Goal: Task Accomplishment & Management: Manage account settings

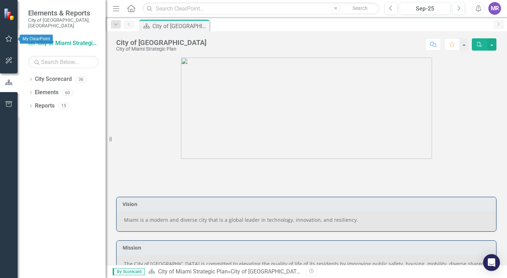
click at [9, 37] on icon "button" at bounding box center [9, 39] width 7 height 6
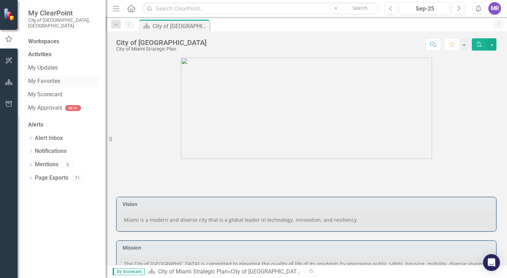
click at [68, 77] on link "My Favorites" at bounding box center [63, 81] width 70 height 8
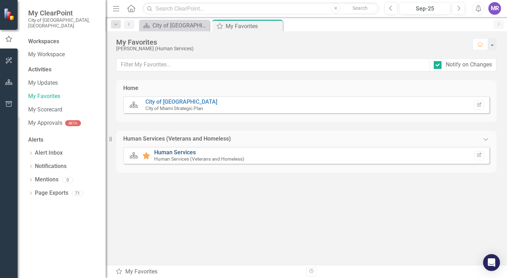
click at [186, 150] on link "Human Services" at bounding box center [175, 152] width 42 height 7
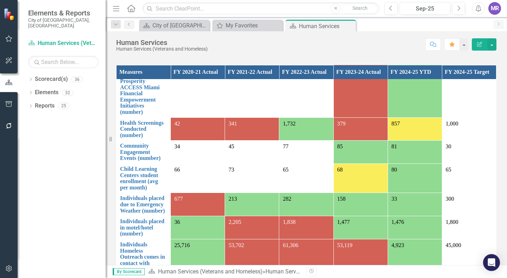
scroll to position [211, 0]
click at [115, 123] on div "Measures FY 2020-21 Actual FY 2021-22 Actual FY 2022-23 Actual FY 2023-24 Actua…" at bounding box center [306, 173] width 390 height 235
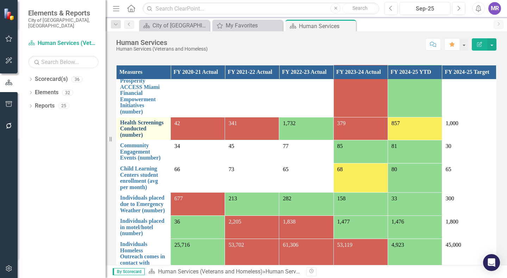
click at [127, 127] on link "Health Screenings Conducted (number)" at bounding box center [143, 129] width 47 height 19
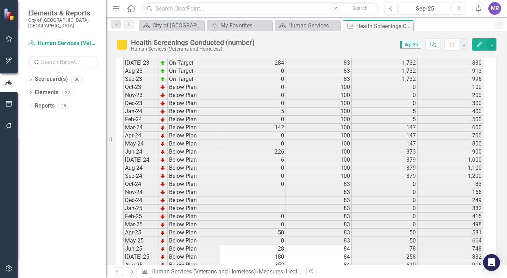
scroll to position [1333, 0]
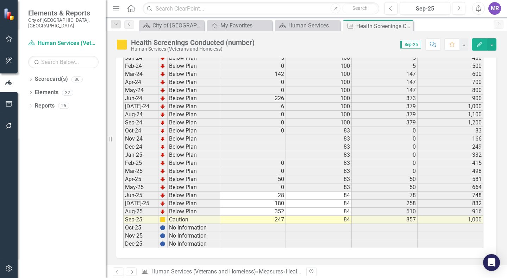
click at [270, 218] on td "247" at bounding box center [253, 220] width 66 height 8
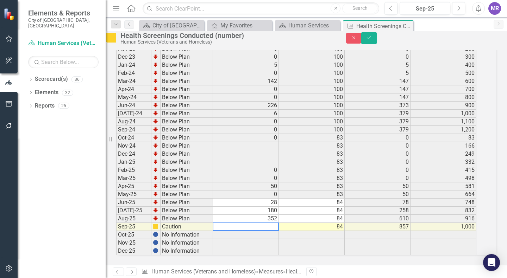
drag, startPoint x: 246, startPoint y: 221, endPoint x: 200, endPoint y: 220, distance: 45.4
click at [278, 199] on td "28" at bounding box center [246, 203] width 66 height 8
click at [275, 199] on td "28" at bounding box center [246, 203] width 66 height 8
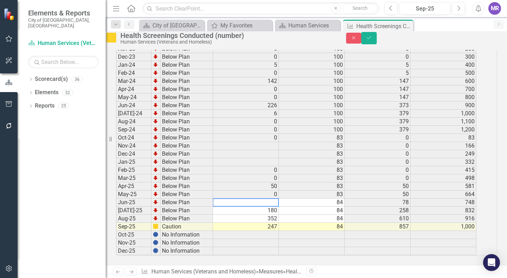
click at [222, 198] on textarea at bounding box center [245, 202] width 66 height 8
click at [279, 215] on td "352" at bounding box center [246, 219] width 66 height 8
click at [279, 223] on td "247" at bounding box center [246, 227] width 66 height 8
click at [272, 223] on td "247" at bounding box center [246, 227] width 66 height 8
click at [271, 223] on td "247" at bounding box center [246, 227] width 66 height 8
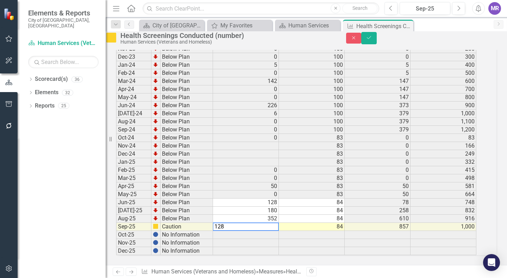
drag, startPoint x: 268, startPoint y: 219, endPoint x: 199, endPoint y: 212, distance: 69.6
type textarea "347"
click at [372, 40] on icon "Save" at bounding box center [368, 37] width 6 height 5
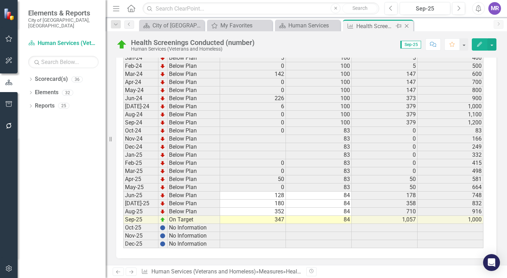
click at [408, 28] on icon "Close" at bounding box center [406, 26] width 7 height 6
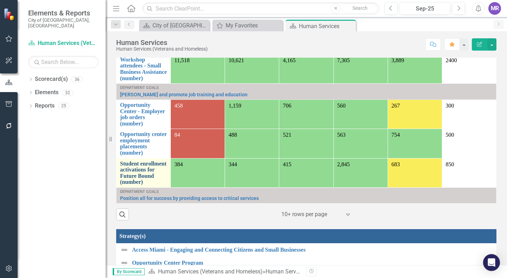
click at [143, 179] on link "Student enrollment activations for Future Bound (number)" at bounding box center [143, 173] width 47 height 25
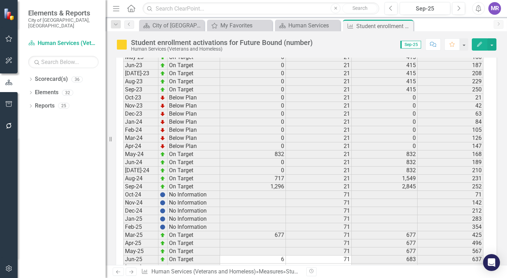
scroll to position [1295, 0]
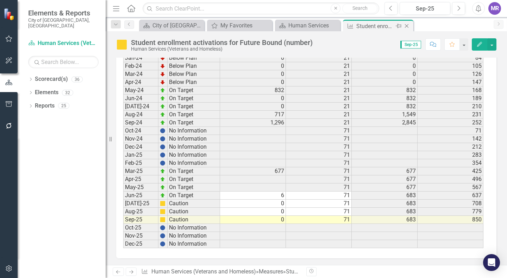
click at [404, 24] on icon "Close" at bounding box center [406, 26] width 7 height 6
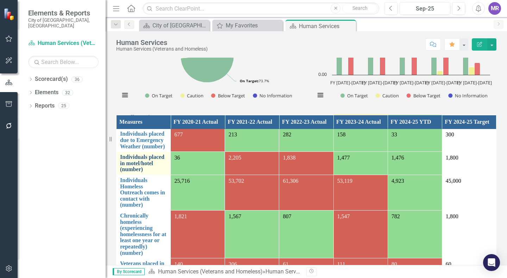
scroll to position [317, 0]
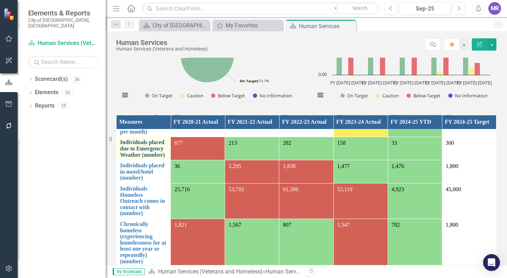
click at [154, 157] on link "Individuals placed due to Emergency Weather (number)" at bounding box center [143, 148] width 47 height 19
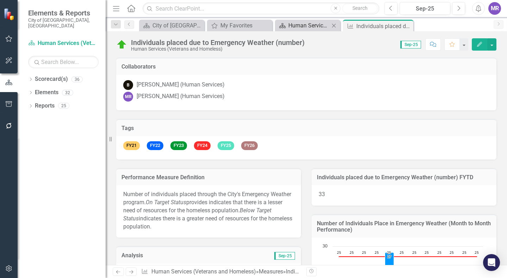
click at [302, 26] on div "Human Services" at bounding box center [308, 25] width 41 height 9
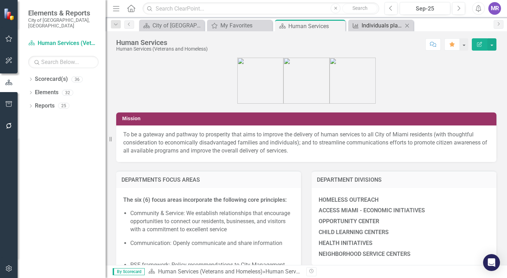
click at [382, 25] on div "Individuals placed due to Emergency Weather (number)" at bounding box center [381, 25] width 41 height 9
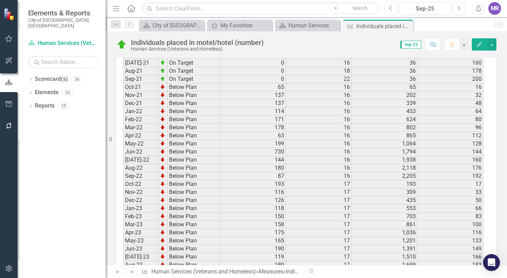
scroll to position [1196, 0]
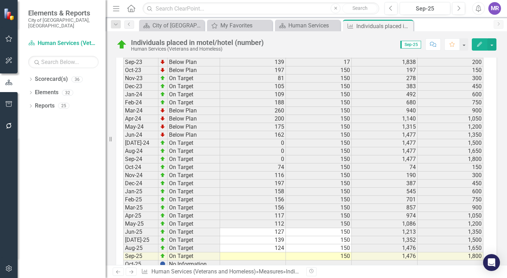
click at [272, 254] on td at bounding box center [253, 257] width 66 height 8
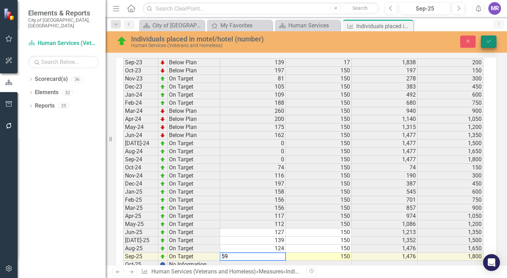
type textarea "59"
click at [491, 41] on icon "Save" at bounding box center [488, 41] width 6 height 5
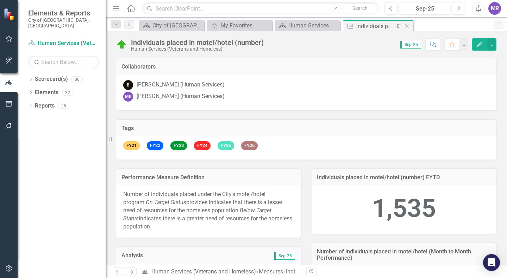
click at [408, 27] on icon "Close" at bounding box center [406, 26] width 7 height 6
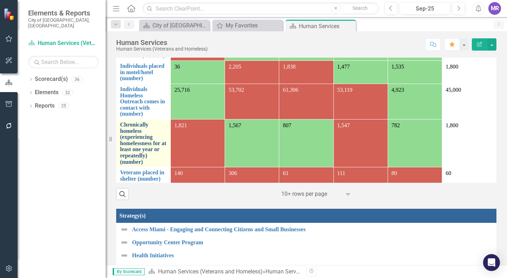
scroll to position [281, 0]
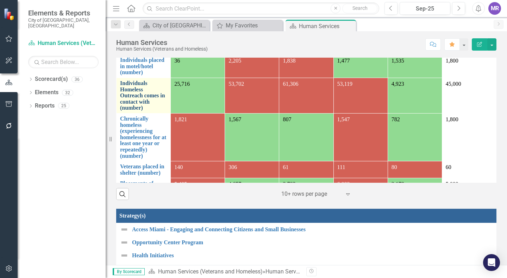
click at [148, 103] on link "Individuals Homeless Outreach comes in contact with (number)" at bounding box center [143, 95] width 47 height 31
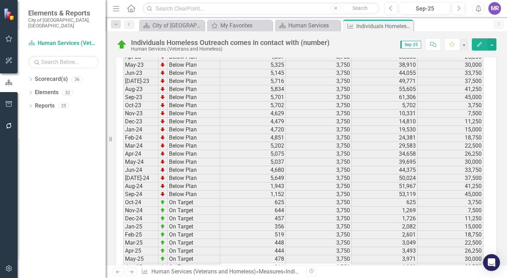
scroll to position [1233, 0]
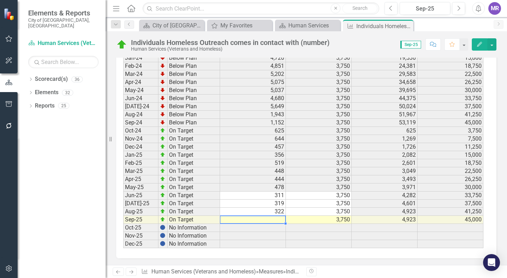
click at [279, 219] on td at bounding box center [253, 220] width 66 height 8
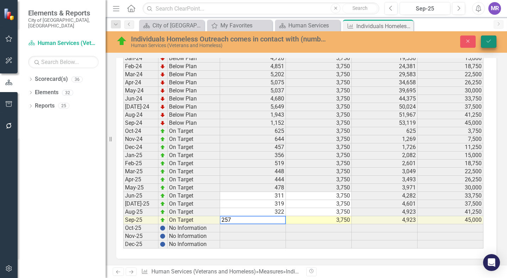
type textarea "257"
click at [487, 36] on button "Save" at bounding box center [487, 42] width 15 height 12
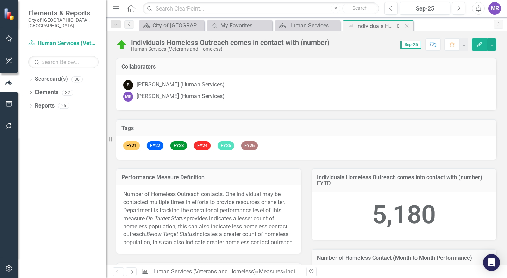
click at [406, 26] on icon "Close" at bounding box center [406, 26] width 7 height 6
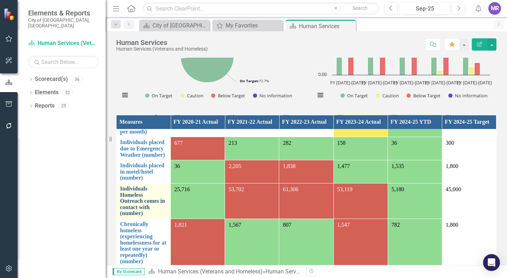
scroll to position [352, 0]
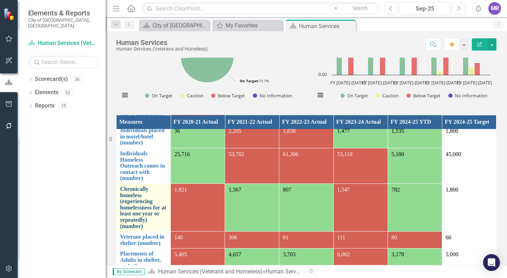
click at [132, 218] on link "Chronically homeless (experiencing homelessness for at least one year or repeat…" at bounding box center [143, 207] width 47 height 43
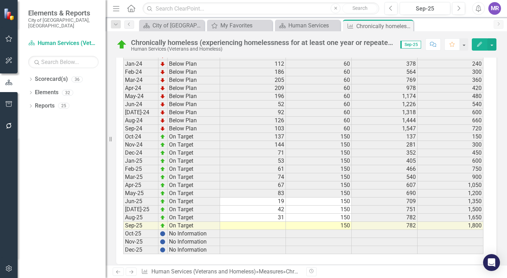
scroll to position [1245, 0]
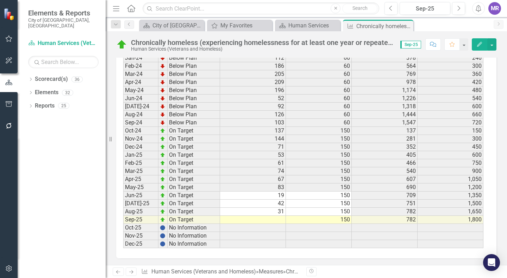
click at [278, 218] on td at bounding box center [253, 220] width 66 height 8
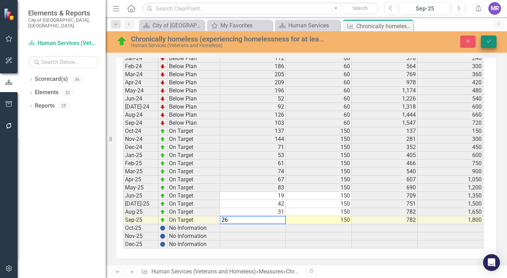
type textarea "26"
click at [492, 39] on button "Save" at bounding box center [487, 42] width 15 height 12
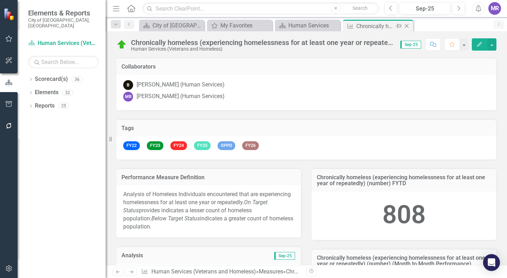
click at [408, 24] on icon at bounding box center [407, 26] width 4 height 4
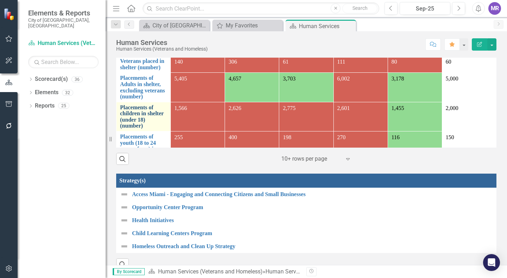
scroll to position [317, 0]
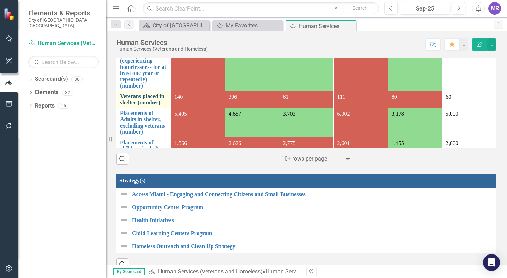
click at [141, 105] on link "Veterans placed in shelter (number)" at bounding box center [143, 99] width 47 height 12
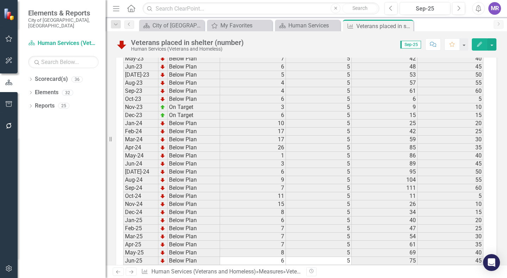
scroll to position [1226, 0]
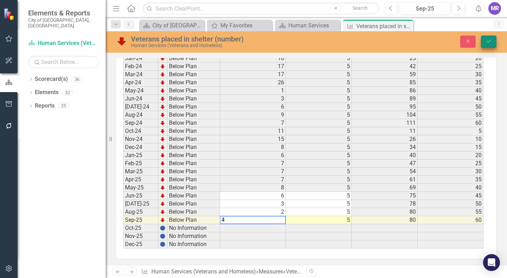
type textarea "4"
click at [487, 38] on button "Save" at bounding box center [487, 42] width 15 height 12
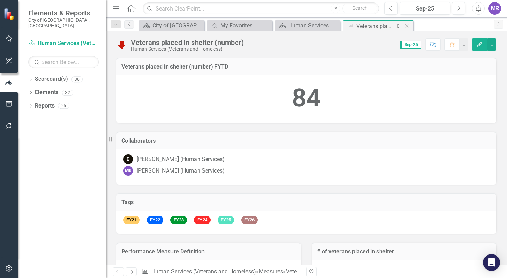
click at [406, 24] on icon "Close" at bounding box center [406, 26] width 7 height 6
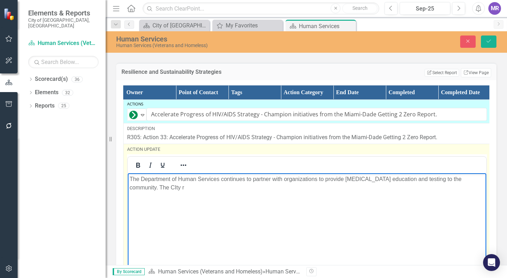
scroll to position [0, 3]
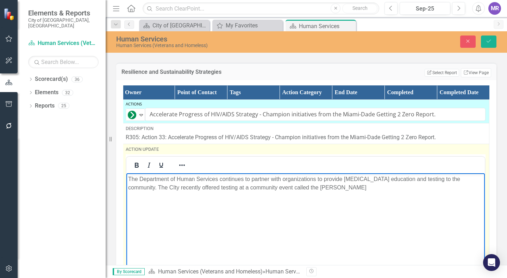
click at [300, 184] on p "The Department of Human Services continues to partner with organizations to pro…" at bounding box center [305, 183] width 355 height 17
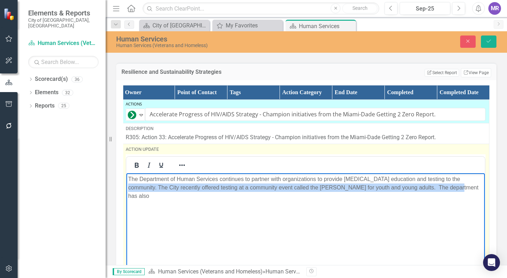
drag, startPoint x: 456, startPoint y: 180, endPoint x: 458, endPoint y: 190, distance: 9.8
click at [458, 190] on p "The Department of Human Services continues to partner with organizations to pro…" at bounding box center [305, 187] width 355 height 25
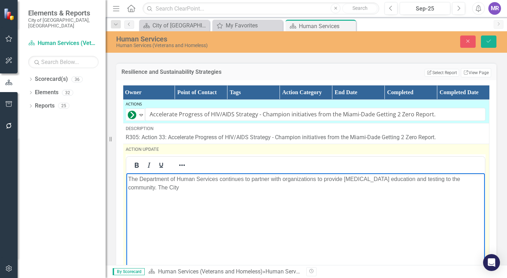
scroll to position [0, 5]
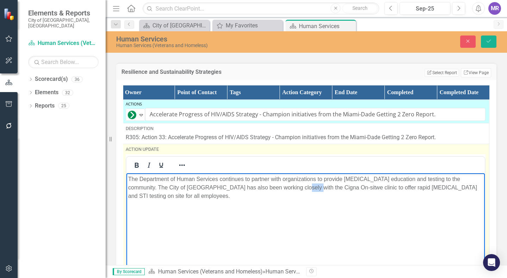
drag, startPoint x: 273, startPoint y: 186, endPoint x: 277, endPoint y: 188, distance: 4.4
click at [276, 186] on p "The Department of Human Services continues to partner with organizations to pro…" at bounding box center [305, 187] width 355 height 25
click at [277, 188] on p "The Department of Human Services continues to partner with organizations to pro…" at bounding box center [305, 187] width 355 height 25
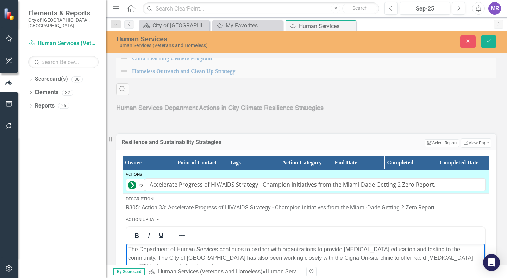
scroll to position [1196, 0]
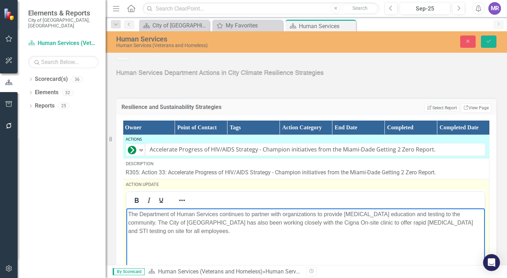
drag, startPoint x: 454, startPoint y: 214, endPoint x: 480, endPoint y: 218, distance: 26.3
click at [454, 214] on p "The Department of Human Services continues to partner with organizations to pro…" at bounding box center [305, 222] width 355 height 25
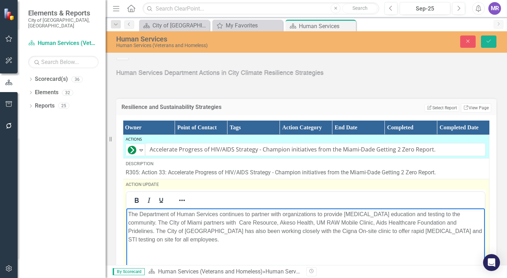
click at [180, 224] on p "The Department of Human Services continues to partner with organizations to pro…" at bounding box center [305, 227] width 355 height 34
click at [214, 240] on p "The Department of Human Services continues to partner with organizations to pro…" at bounding box center [305, 227] width 355 height 34
click at [472, 212] on p "The Department of Human Services continues to partner with organizations to pro…" at bounding box center [305, 227] width 355 height 34
click at [456, 213] on p "The Department of Human Services continues to partner with organizations to pro…" at bounding box center [305, 227] width 355 height 34
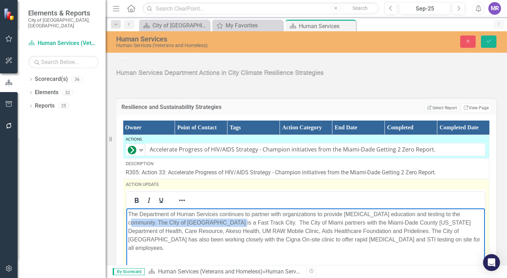
drag, startPoint x: 457, startPoint y: 214, endPoint x: 206, endPoint y: 222, distance: 251.7
click at [196, 224] on p "The Department of Human Services continues to partner with organizations to pro…" at bounding box center [305, 231] width 355 height 42
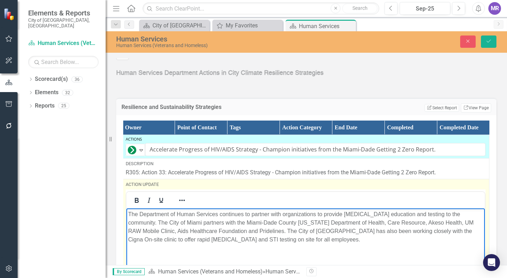
click at [215, 247] on body "The Department of Human Services continues to partner with organizations to pro…" at bounding box center [305, 262] width 358 height 106
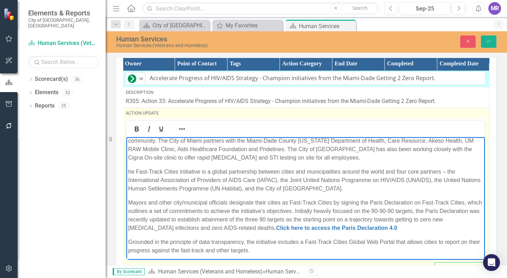
scroll to position [0, 0]
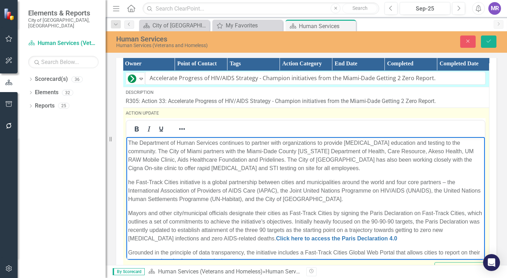
click at [128, 181] on p "he Fast-Track Cities initiative is a global partnership between cities and muni…" at bounding box center [305, 190] width 355 height 25
click at [237, 184] on p "The City is also part of the Fast-Track Cities initiative is a global partnersh…" at bounding box center [305, 190] width 355 height 25
drag, startPoint x: 281, startPoint y: 183, endPoint x: 242, endPoint y: 181, distance: 38.7
click at [240, 182] on p "The City is also part of the Fast-Track Cities - an initiative is a global part…" at bounding box center [305, 190] width 355 height 25
click at [264, 179] on p "The City is also part of the Fast-Track Cities Initiative 0 a global partnershi…" at bounding box center [305, 190] width 355 height 25
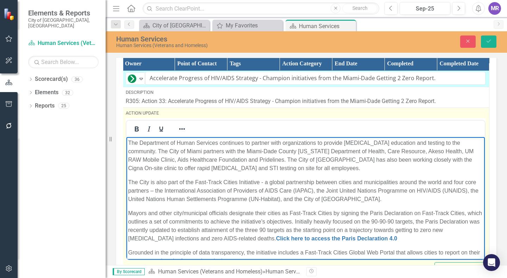
click at [127, 211] on body "The Department of Human Services continues to partner with organizations to pro…" at bounding box center [305, 224] width 358 height 175
click at [203, 212] on p "We are still waiting for Mayors and other city/municipal officials designate th…" at bounding box center [305, 226] width 355 height 34
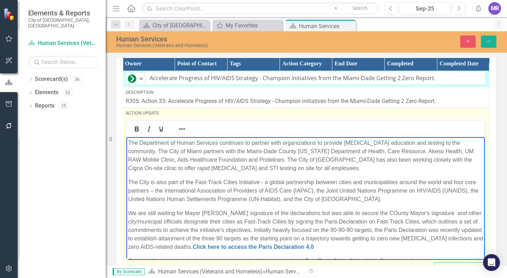
click at [368, 209] on body "The Department of Human Services continues to partner with organizations to pro…" at bounding box center [305, 229] width 358 height 184
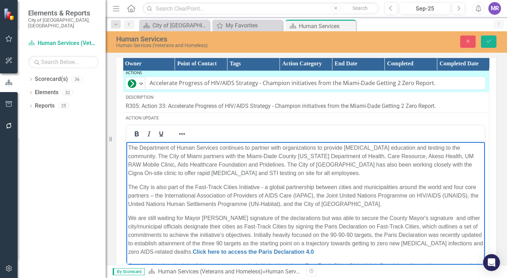
scroll to position [0, 5]
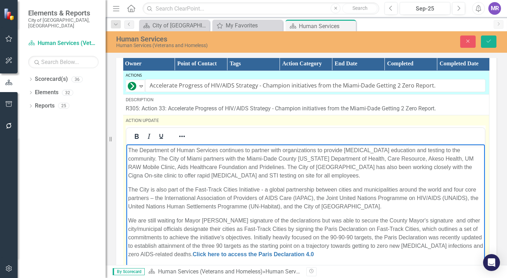
click at [422, 219] on p "We are still waiting for Mayor [PERSON_NAME] signature of the declarations but …" at bounding box center [305, 238] width 355 height 42
click at [425, 219] on p "We are still waiting for Mayor [PERSON_NAME] signature of the declarations but …" at bounding box center [305, 238] width 355 height 42
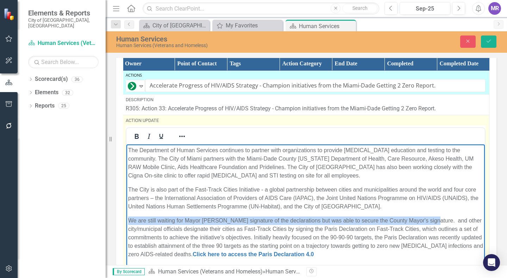
scroll to position [0, 0]
drag, startPoint x: 429, startPoint y: 219, endPoint x: 122, endPoint y: 215, distance: 306.7
click at [128, 215] on html "The Department of Human Services continues to partner with organizations to pro…" at bounding box center [307, 237] width 358 height 184
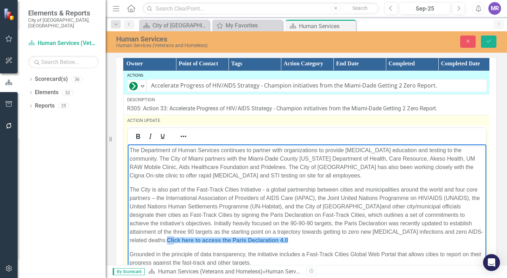
drag, startPoint x: 427, startPoint y: 230, endPoint x: 434, endPoint y: 236, distance: 9.7
click at [434, 236] on p "The City is also part of the Fast-Track Cities Initiative - a global partnershi…" at bounding box center [306, 215] width 355 height 59
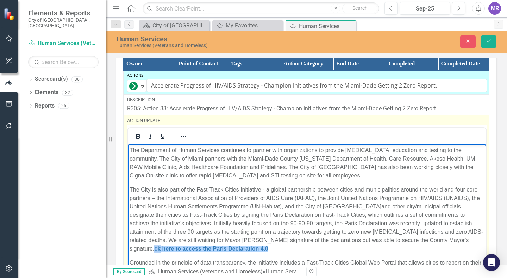
drag, startPoint x: 382, startPoint y: 239, endPoint x: 387, endPoint y: 244, distance: 7.0
click at [387, 244] on p "The City is also part of the Fast-Track Cities Initiative - a global partnershi…" at bounding box center [306, 220] width 355 height 68
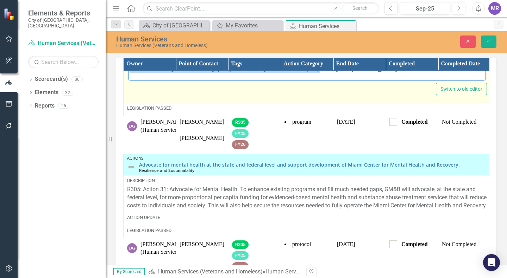
scroll to position [187, 0]
drag, startPoint x: 382, startPoint y: -3, endPoint x: 382, endPoint y: 241, distance: 244.1
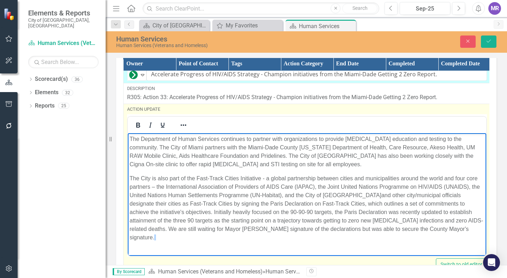
scroll to position [0, 0]
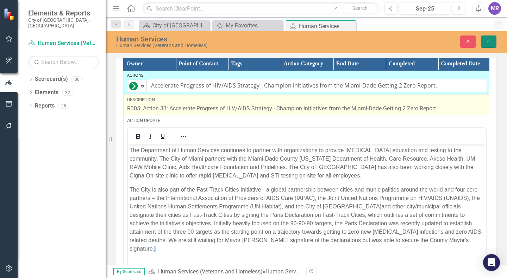
drag, startPoint x: 491, startPoint y: 42, endPoint x: 476, endPoint y: 116, distance: 75.7
click at [478, 113] on div "Human Services Human Services (Veterans and Homeless) Close Save Mission To be …" at bounding box center [306, 148] width 401 height 234
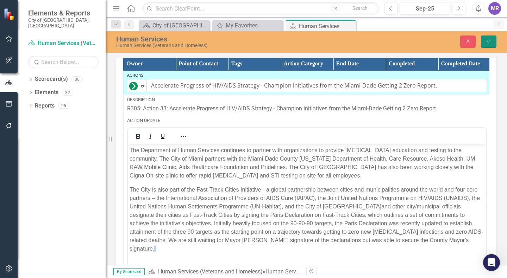
click at [493, 41] on button "Save" at bounding box center [487, 42] width 15 height 12
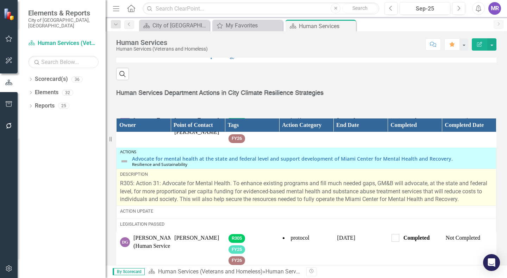
scroll to position [211, 0]
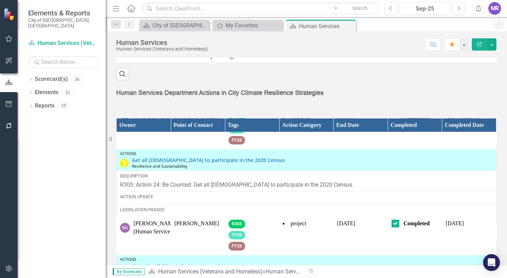
click at [123, 167] on img at bounding box center [124, 163] width 8 height 8
click at [124, 167] on img at bounding box center [124, 163] width 8 height 8
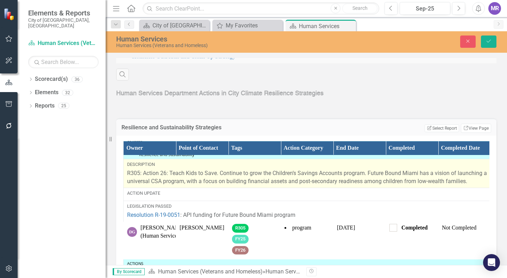
scroll to position [317, 0]
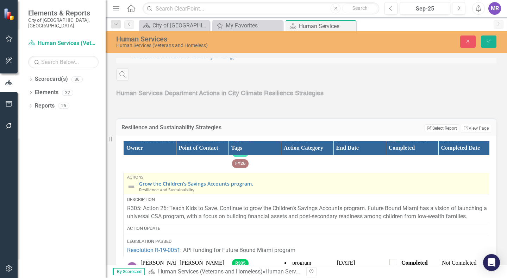
click at [132, 191] on img at bounding box center [131, 187] width 8 height 8
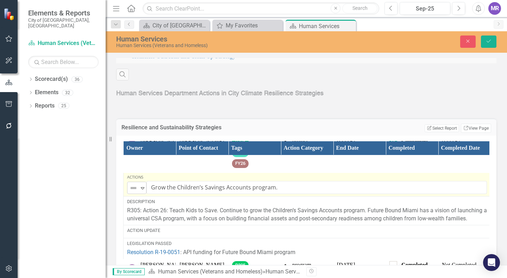
click at [138, 192] on div "Not Defined" at bounding box center [133, 188] width 9 height 8
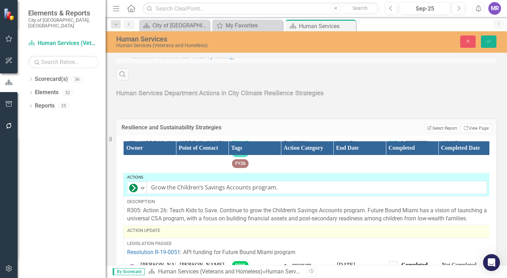
click at [191, 234] on div "Action Update" at bounding box center [306, 231] width 359 height 6
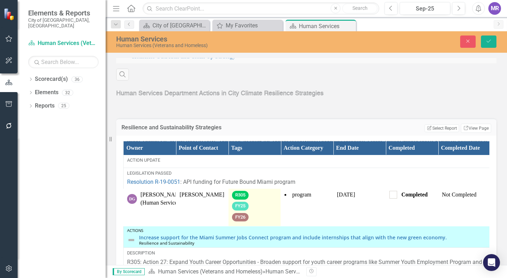
scroll to position [352, 0]
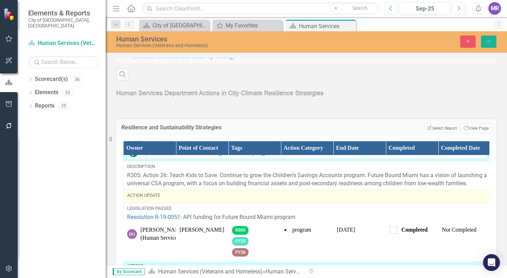
click at [158, 199] on div "Action Update" at bounding box center [306, 195] width 359 height 6
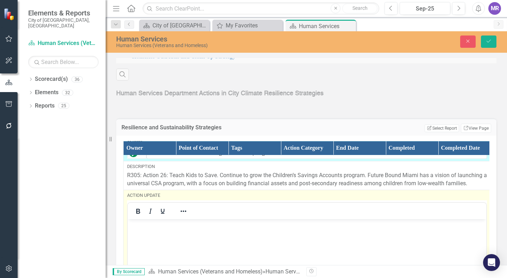
scroll to position [0, 0]
click at [165, 234] on body "Rich Text Area. Press ALT-0 for help." at bounding box center [307, 272] width 358 height 106
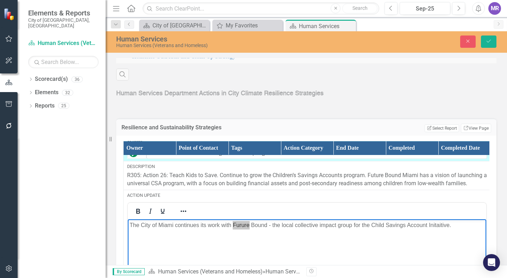
drag, startPoint x: 114, startPoint y: 6, endPoint x: 291, endPoint y: 65, distance: 187.0
click at [291, 65] on div "Strategy(s) Access Miami - Engaging and Connecting Citizens and Small Businesse…" at bounding box center [306, 28] width 390 height 106
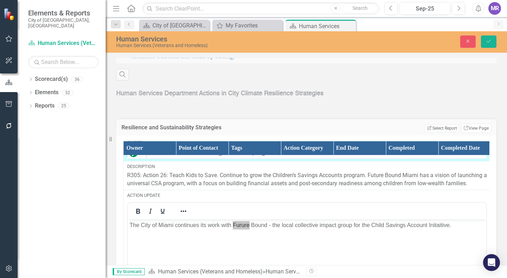
click at [289, 68] on div "Strategy(s) Access Miami - Engaging and Connecting Citizens and Small Businesse…" at bounding box center [306, 28] width 390 height 106
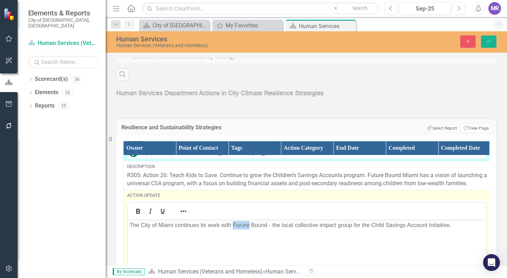
click at [241, 225] on p "The City of Miami continues its work with Furure Bound - the local collective i…" at bounding box center [306, 225] width 355 height 8
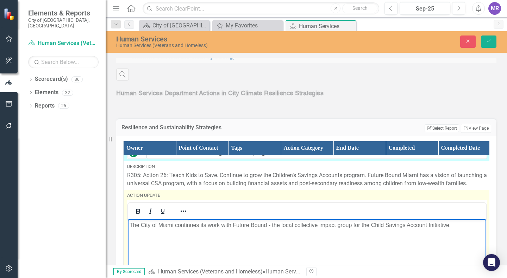
click at [454, 224] on p "The City of Miami continues its work with Future Bound - the local collective i…" at bounding box center [306, 225] width 355 height 8
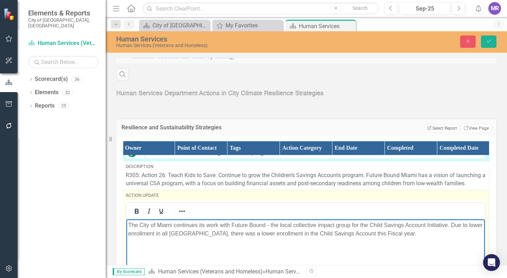
click at [452, 233] on p "The City of Miami continues its work with Future Bound - the local collective i…" at bounding box center [305, 229] width 355 height 17
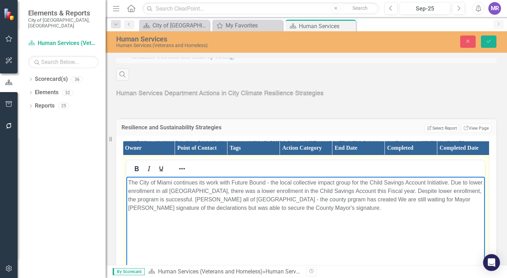
scroll to position [387, 6]
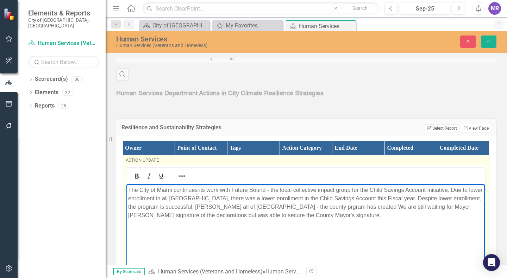
drag, startPoint x: 366, startPoint y: 219, endPoint x: 381, endPoint y: 203, distance: 21.9
click at [381, 203] on p "The City of Miami continues its work with Future Bound - the local collective i…" at bounding box center [305, 203] width 355 height 34
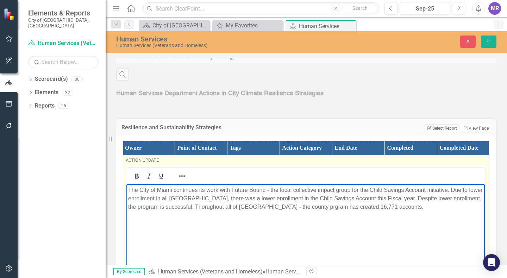
click at [355, 207] on p "The City of Miami continues its work with Future Bound - the local collective i…" at bounding box center [305, 198] width 355 height 25
click at [455, 207] on p "The City of Miami continues its work with Future Bound - the local collective i…" at bounding box center [305, 198] width 355 height 25
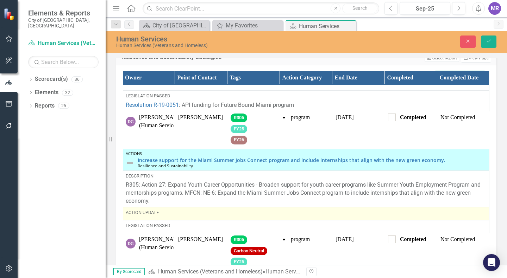
scroll to position [563, 6]
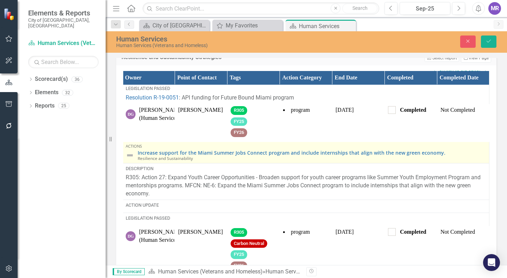
click at [128, 160] on img at bounding box center [130, 155] width 8 height 8
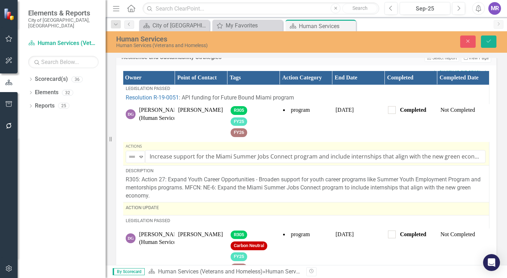
click at [153, 211] on div "Action Update" at bounding box center [305, 208] width 359 height 6
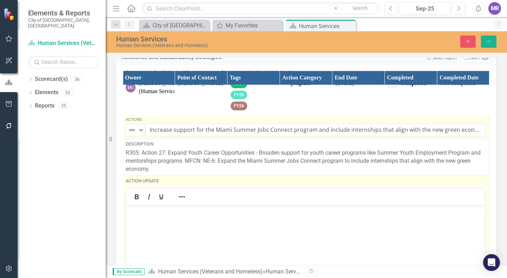
scroll to position [598, 6]
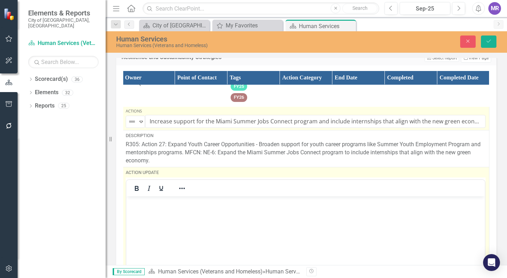
click at [154, 214] on body "Rich Text Area. Press ALT-0 for help." at bounding box center [305, 249] width 358 height 106
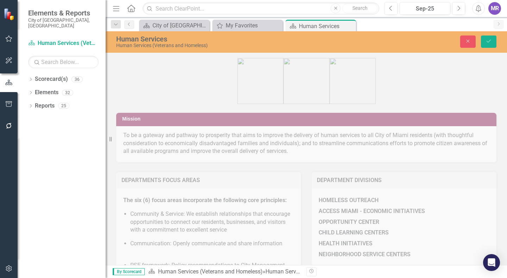
scroll to position [598, 6]
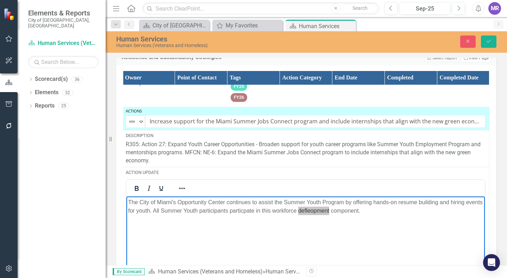
drag, startPoint x: 179, startPoint y: 14, endPoint x: 348, endPoint y: 70, distance: 177.7
click at [347, 65] on div "Resilience and Sustainability Strategies Edit Report Select Report Link View Pa…" at bounding box center [306, 56] width 380 height 17
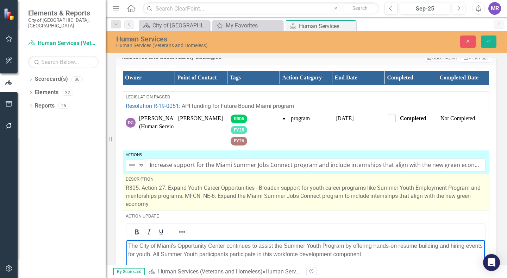
scroll to position [563, 6]
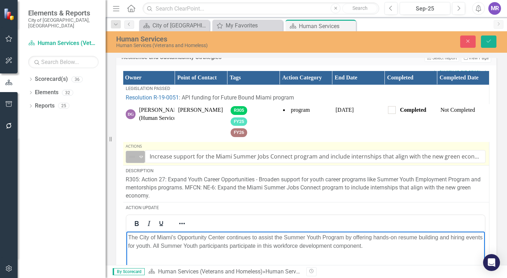
click at [135, 163] on div "Not Defined Expand" at bounding box center [135, 157] width 19 height 12
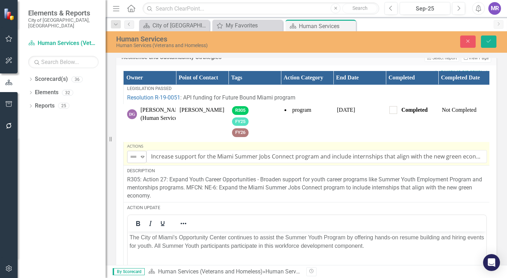
click at [135, 161] on img at bounding box center [133, 157] width 8 height 8
click at [144, 160] on icon "Expand" at bounding box center [142, 157] width 7 height 6
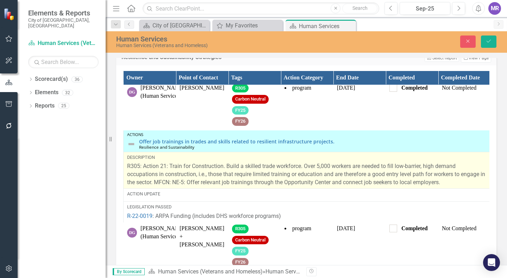
scroll to position [879, 0]
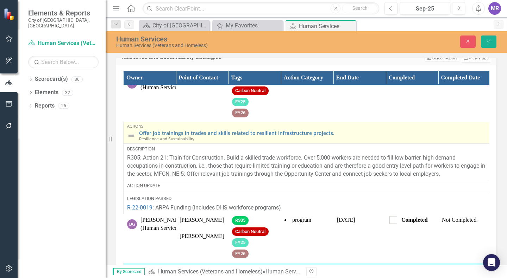
click at [133, 140] on img at bounding box center [131, 136] width 8 height 8
click at [136, 141] on div "Offer job trainings in trades and skills related to resilient infrastructure pr…" at bounding box center [306, 135] width 359 height 11
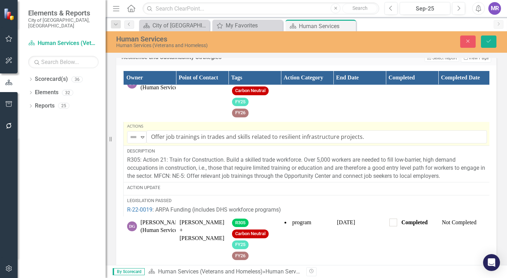
click at [130, 141] on img at bounding box center [133, 137] width 8 height 8
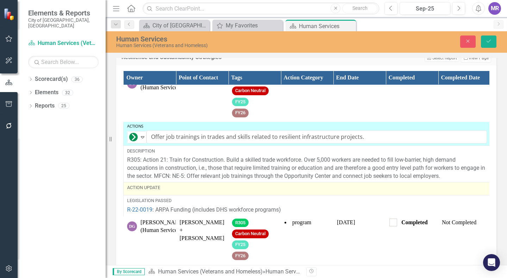
click at [177, 191] on div "Action Update" at bounding box center [306, 188] width 359 height 6
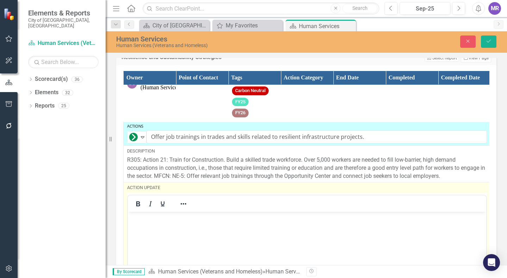
scroll to position [0, 0]
click at [155, 230] on body "Rich Text Area. Press ALT-0 for help." at bounding box center [307, 265] width 358 height 106
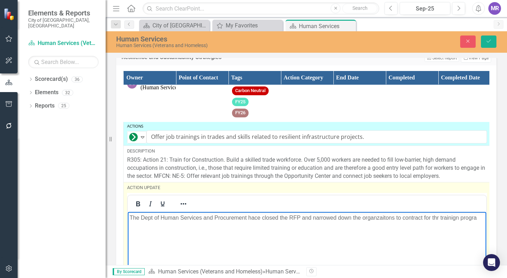
scroll to position [879, 6]
click at [256, 215] on p "The Dept of Human Services and Procurement hace closed the RFP and narrowed dow…" at bounding box center [305, 222] width 355 height 17
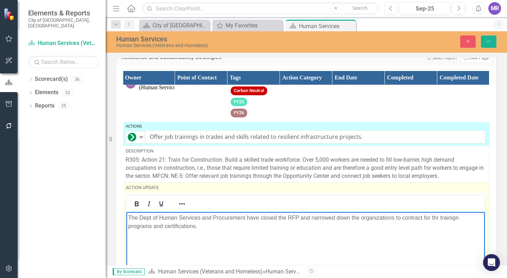
click at [439, 218] on p "The Dept of Human Services and Procurement have closed the RFP and narrowed dow…" at bounding box center [305, 222] width 355 height 17
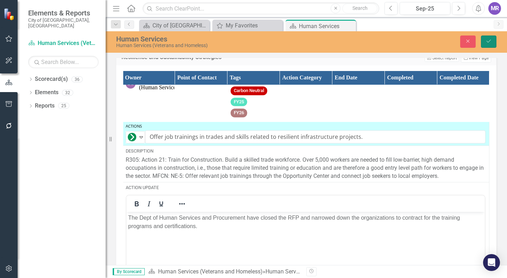
click at [493, 43] on button "Save" at bounding box center [487, 42] width 15 height 12
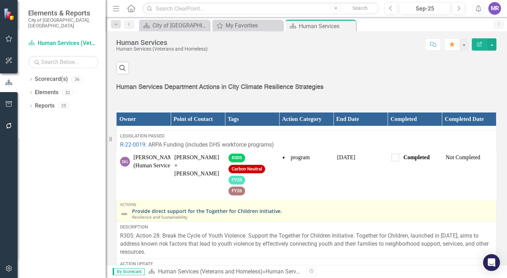
scroll to position [1267, 0]
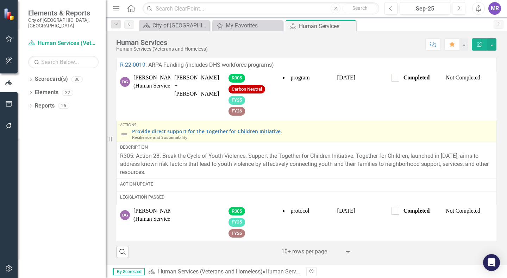
click at [128, 139] on img at bounding box center [124, 134] width 8 height 8
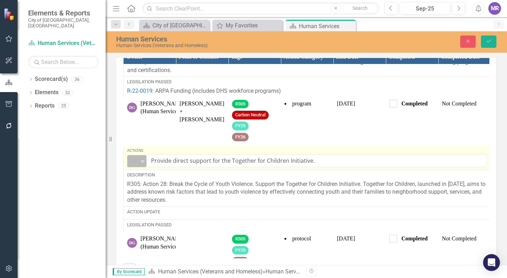
click at [139, 166] on div "Not Defined" at bounding box center [133, 162] width 11 height 10
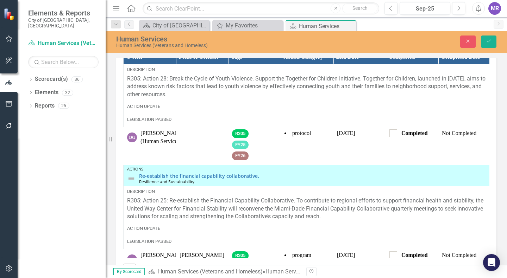
scroll to position [844, 0]
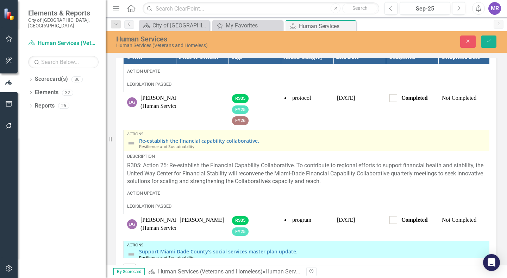
click at [133, 148] on img at bounding box center [131, 143] width 8 height 8
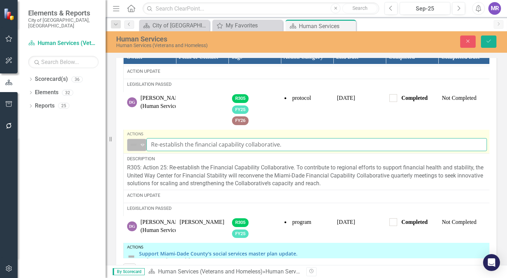
drag, startPoint x: 147, startPoint y: 158, endPoint x: 144, endPoint y: 158, distance: 3.9
click at [146, 151] on input "Re-establish the financial capability collaborative." at bounding box center [316, 144] width 340 height 13
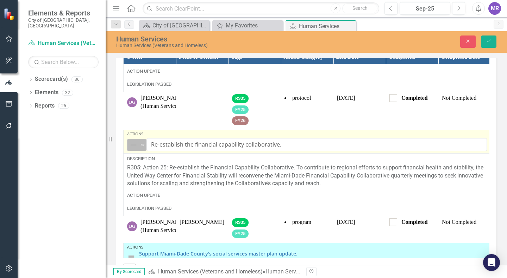
click at [141, 148] on icon "Expand" at bounding box center [142, 145] width 7 height 6
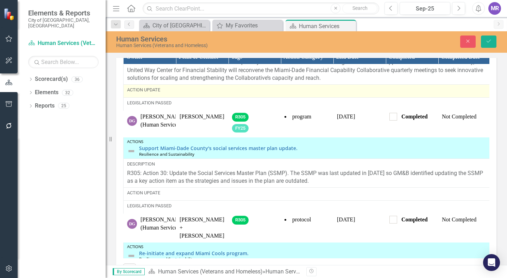
scroll to position [985, 0]
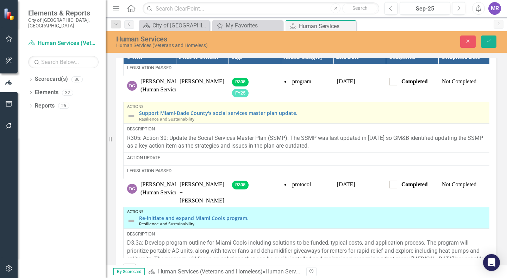
click at [132, 120] on img at bounding box center [131, 116] width 8 height 8
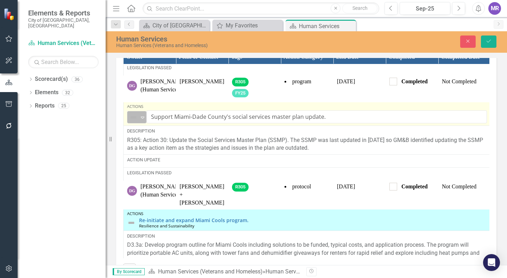
click at [140, 120] on icon "Expand" at bounding box center [142, 118] width 7 height 6
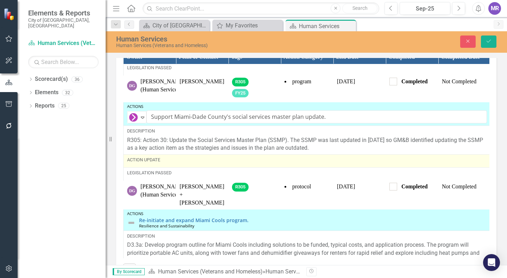
click at [163, 163] on div "Action Update" at bounding box center [306, 160] width 359 height 6
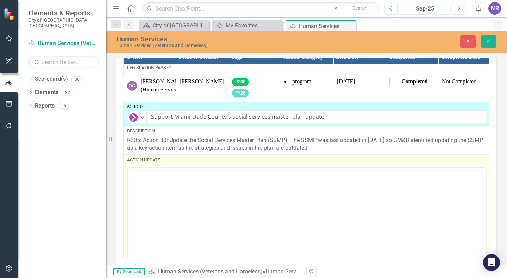
scroll to position [0, 0]
click at [162, 205] on body "Rich Text Area. Press ALT-0 for help." at bounding box center [307, 237] width 358 height 106
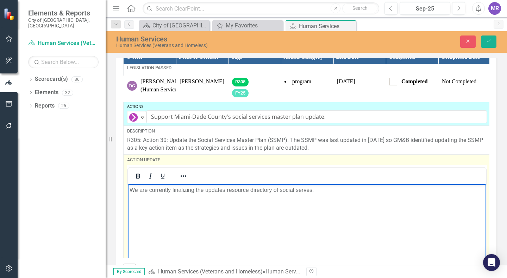
click at [306, 191] on p "We are currently finalizing the updates resource directory of social serves." at bounding box center [306, 190] width 355 height 8
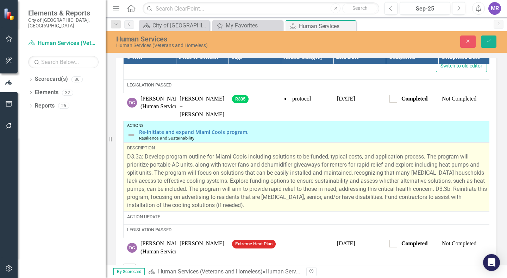
scroll to position [1219, 0]
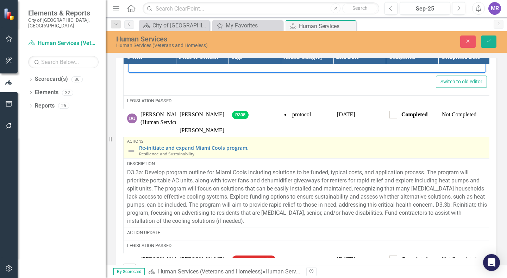
click at [131, 155] on img at bounding box center [131, 151] width 8 height 8
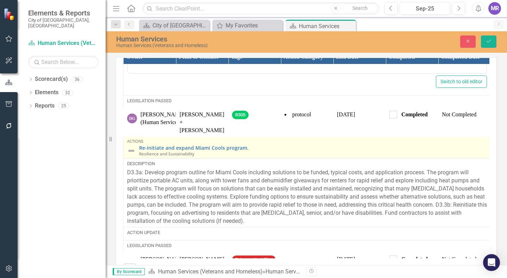
click at [131, 155] on img at bounding box center [131, 151] width 8 height 8
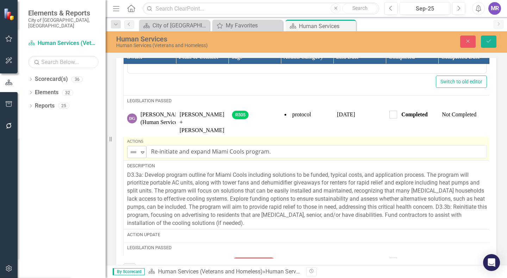
click at [130, 157] on img at bounding box center [133, 152] width 8 height 8
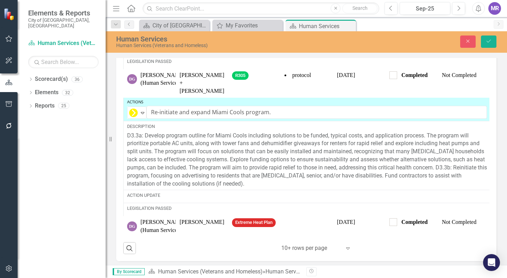
scroll to position [1297, 0]
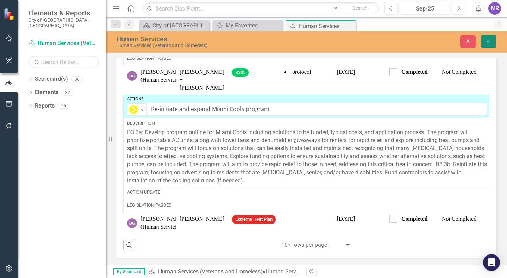
click at [491, 39] on button "Save" at bounding box center [487, 42] width 15 height 12
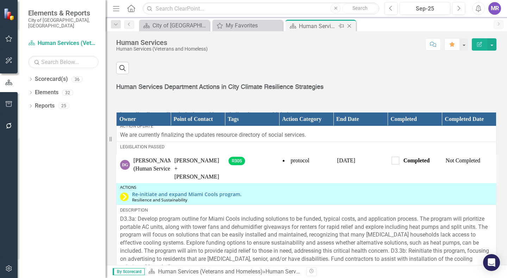
scroll to position [1267, 0]
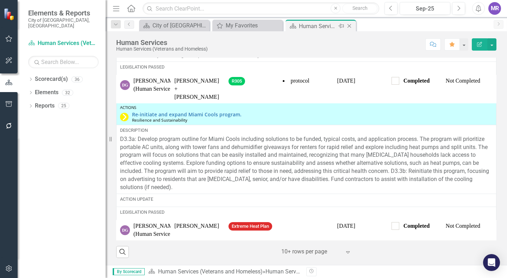
click at [351, 27] on icon "Close" at bounding box center [348, 26] width 7 height 6
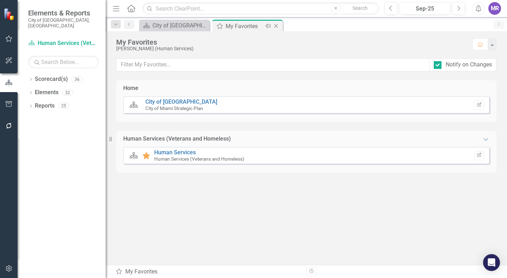
click at [275, 28] on icon "Close" at bounding box center [275, 26] width 7 height 6
